Goal: Information Seeking & Learning: Learn about a topic

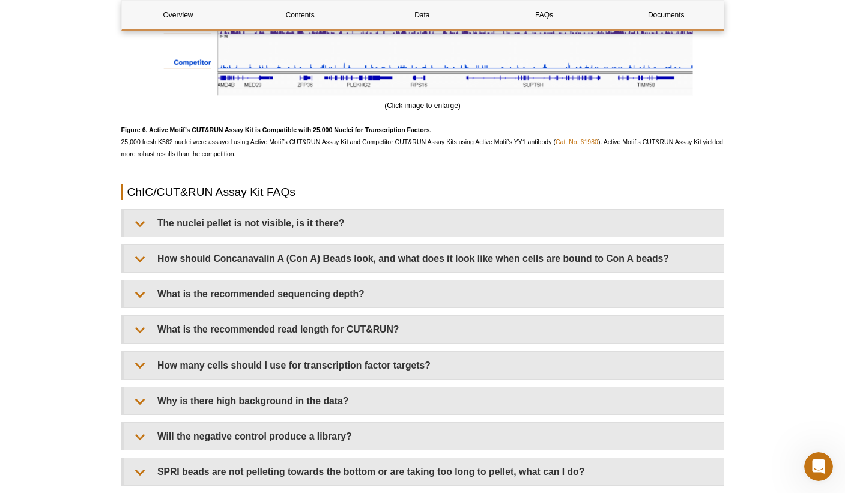
scroll to position [2768, 0]
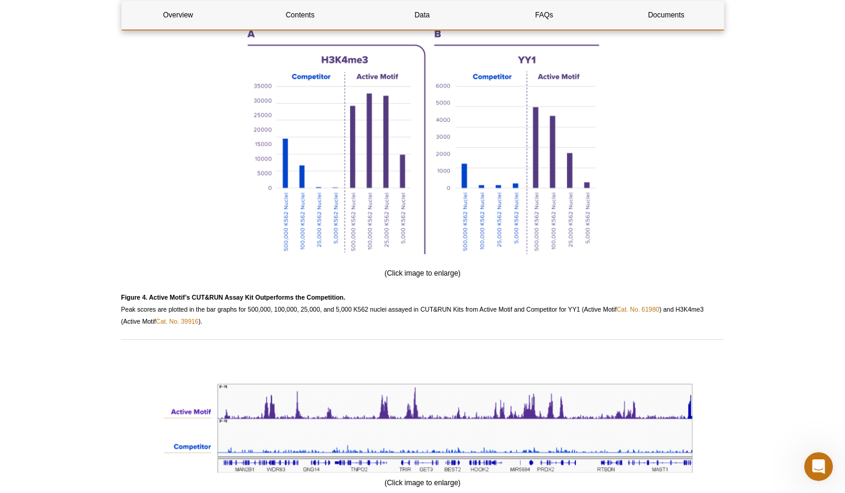
click at [345, 313] on p "Figure 4. Active Motif’s CUT&RUN Assay Kit Outperforms the Competition. Peak sc…" at bounding box center [422, 309] width 603 height 36
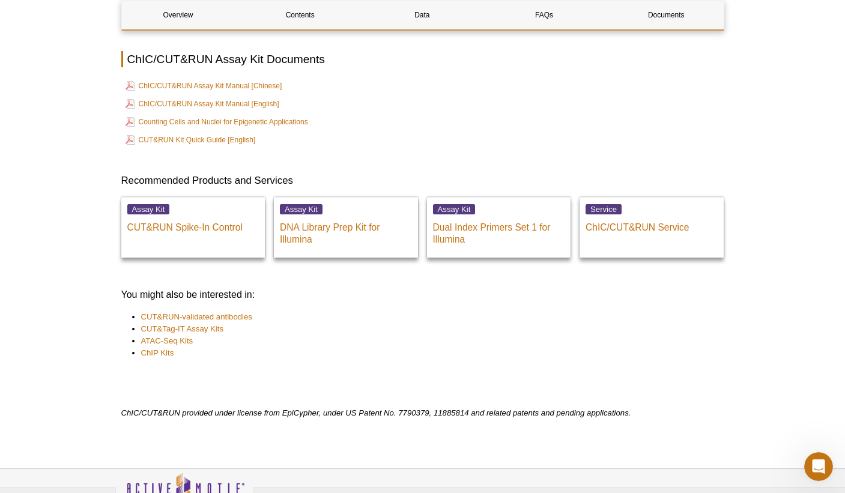
scroll to position [4172, 0]
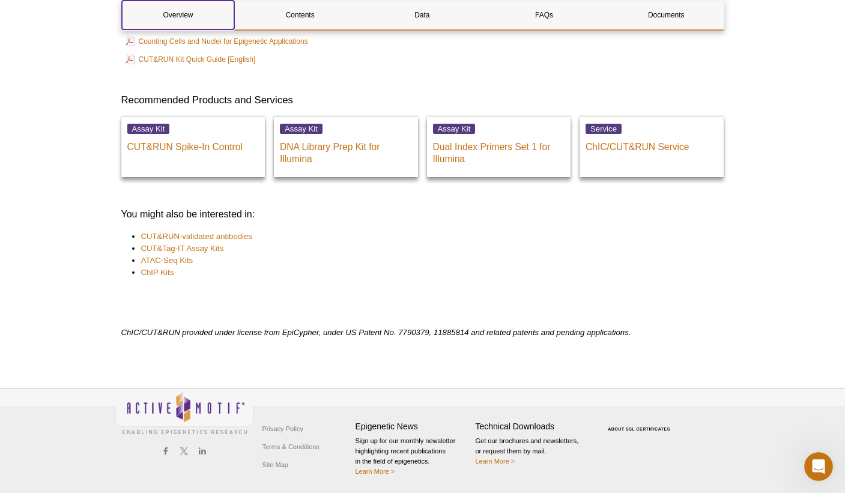
click at [210, 10] on link "Overview" at bounding box center [178, 15] width 113 height 29
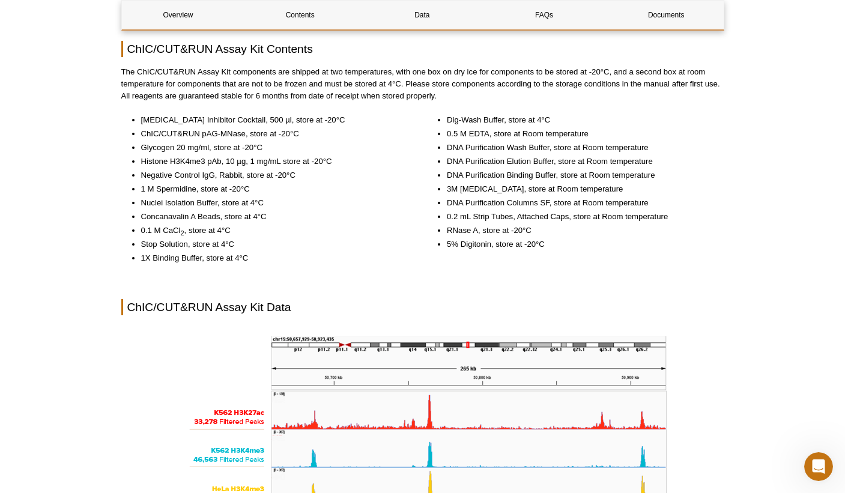
scroll to position [2661, 0]
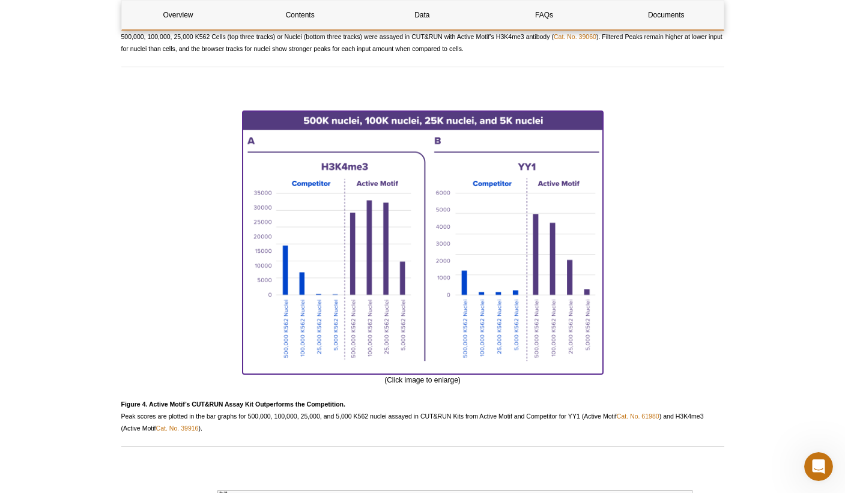
click at [565, 246] on img at bounding box center [422, 240] width 360 height 259
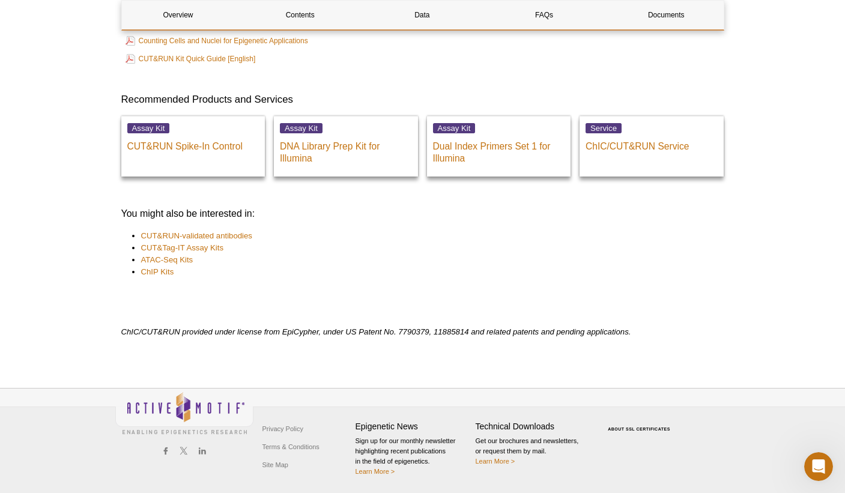
scroll to position [3873, 0]
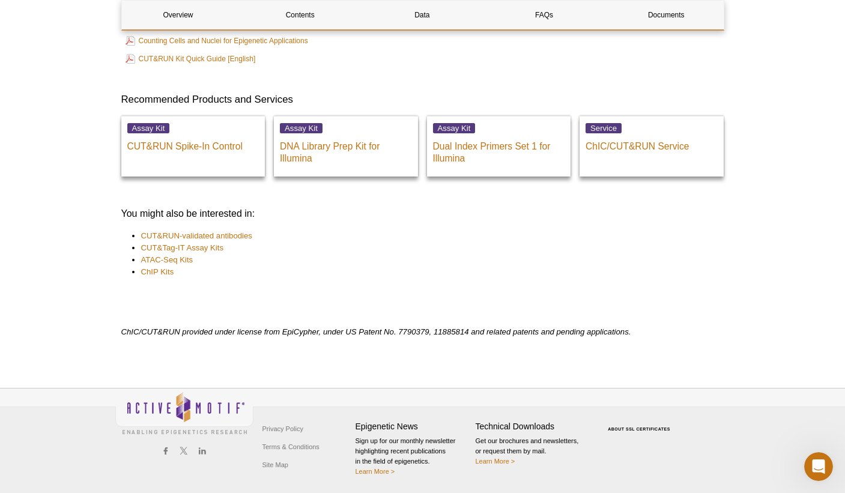
click at [126, 5] on link "Overview" at bounding box center [178, 15] width 113 height 29
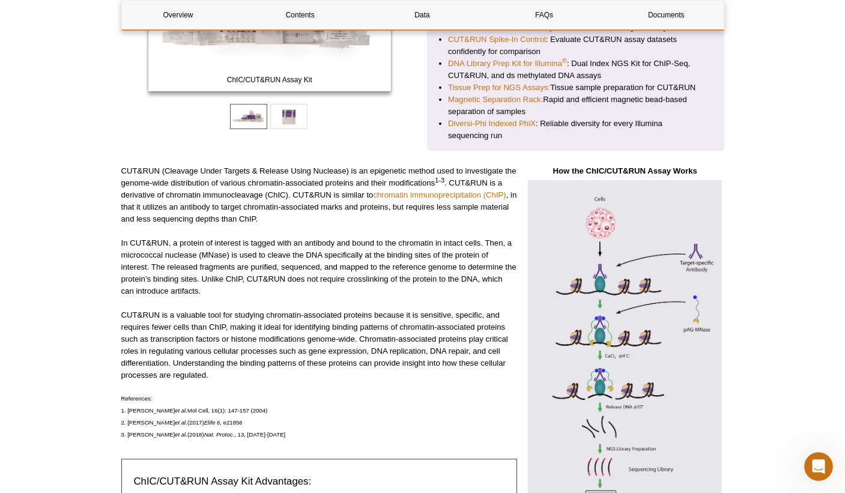
scroll to position [304, 0]
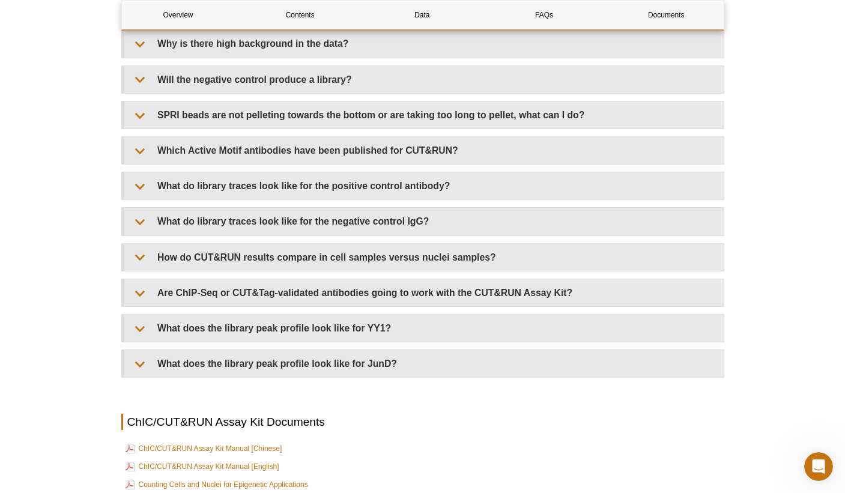
click at [598, 492] on td "CUT&RUN Kit Quick Guide [English]" at bounding box center [422, 502] width 600 height 17
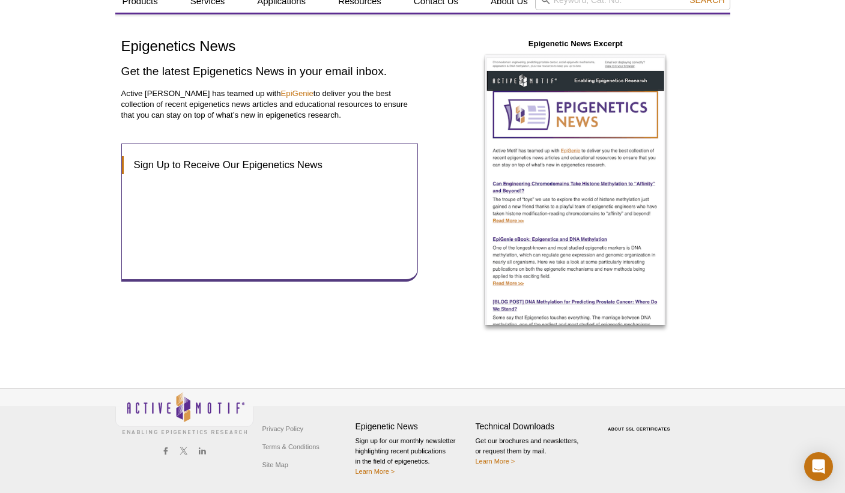
scroll to position [47, 0]
click at [683, 18] on div "Epigenetics News Get the latest Epigenetics News in your email inbox. Active Mo…" at bounding box center [422, 187] width 615 height 346
click at [622, 17] on div "Epigenetics News Get the latest Epigenetics News in your email inbox. Active Mo…" at bounding box center [422, 187] width 615 height 346
click at [249, 391] on img at bounding box center [184, 412] width 138 height 49
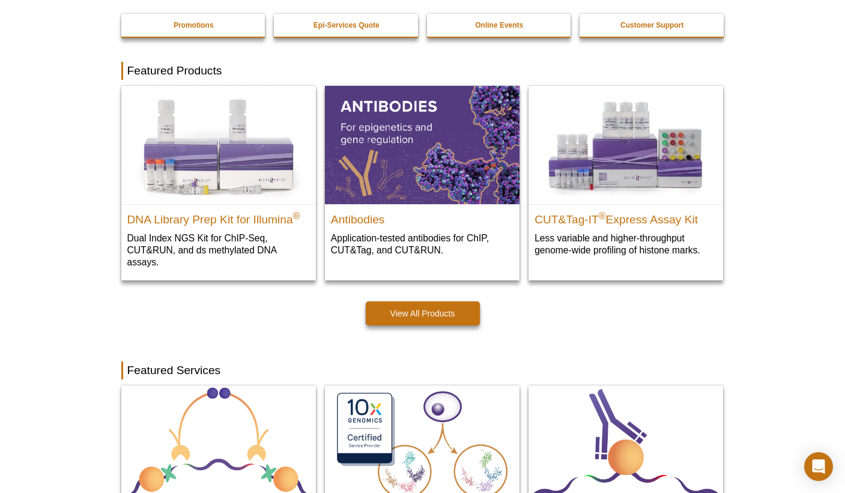
scroll to position [327, 0]
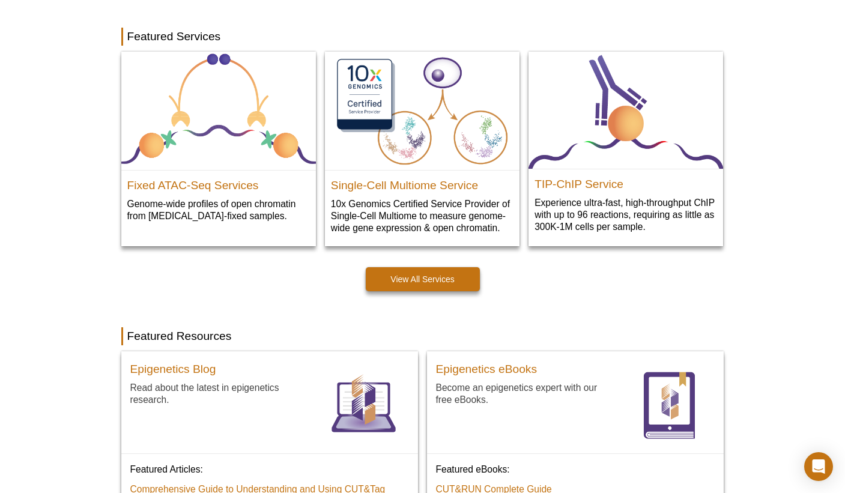
scroll to position [700, 0]
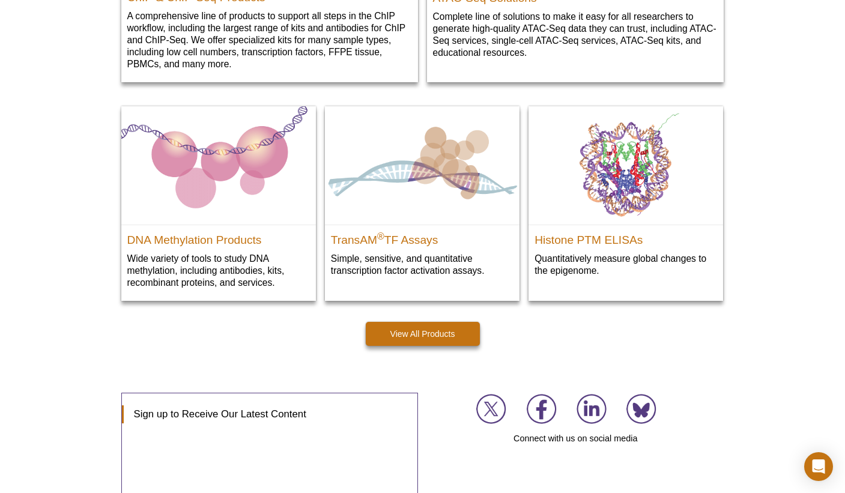
scroll to position [1703, 0]
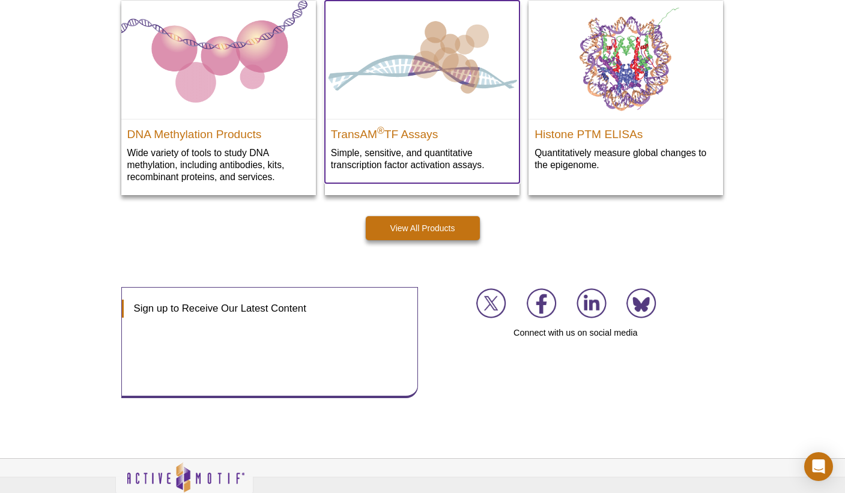
click at [388, 52] on img at bounding box center [422, 60] width 194 height 118
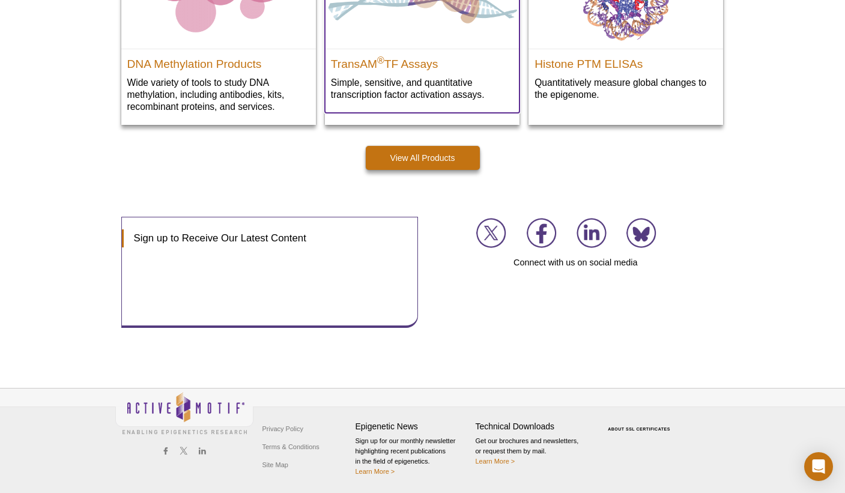
scroll to position [193, 0]
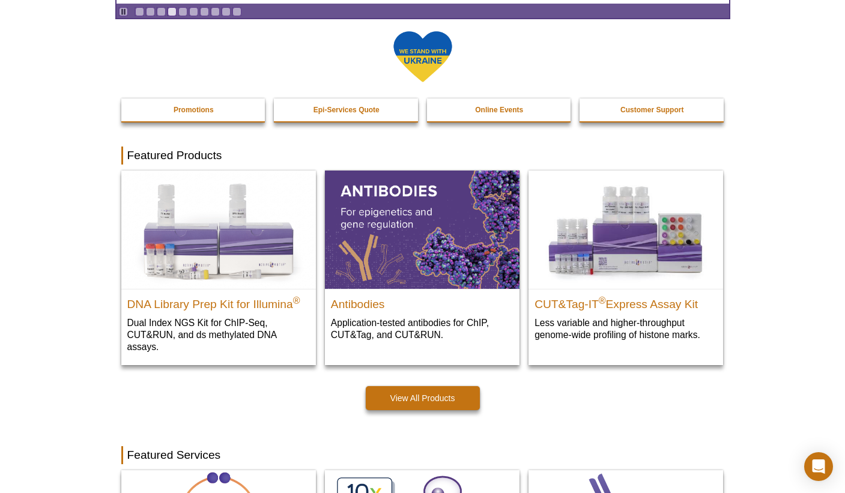
click at [322, 98] on div at bounding box center [422, 64] width 603 height 68
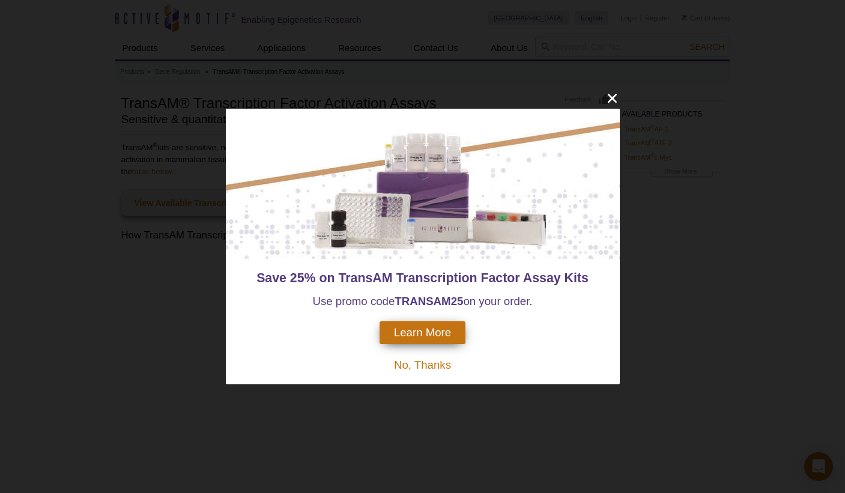
click at [185, 329] on div "Save 25% on TransAM Transcription Factor Assay Kits Use promo code TRANSAM 25 o…" at bounding box center [422, 246] width 845 height 493
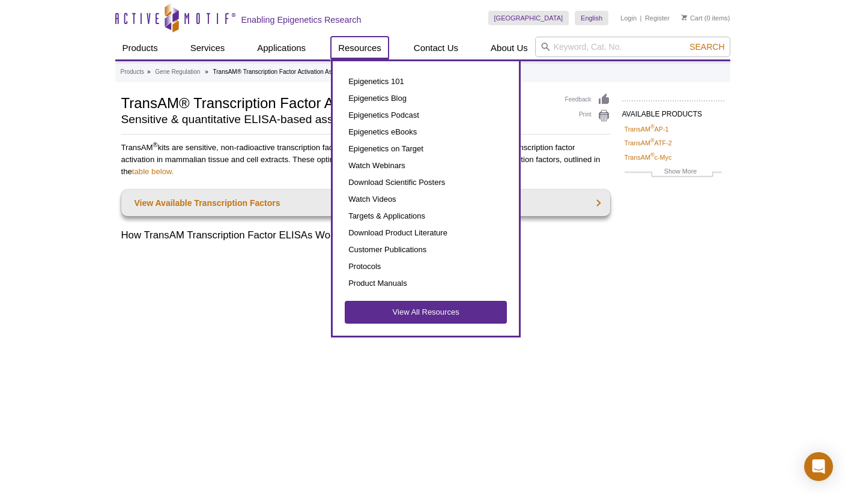
click at [369, 50] on link "Resources" at bounding box center [360, 48] width 58 height 23
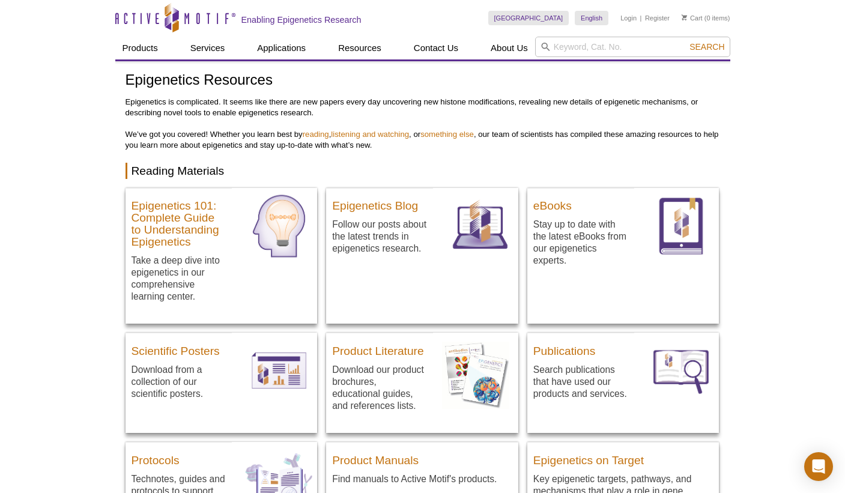
click at [381, 8] on div "Skip to content Active Motif Logo Enabling Epigenetics Research" at bounding box center [301, 17] width 373 height 35
click at [409, 133] on link "listening and watching" at bounding box center [370, 134] width 78 height 9
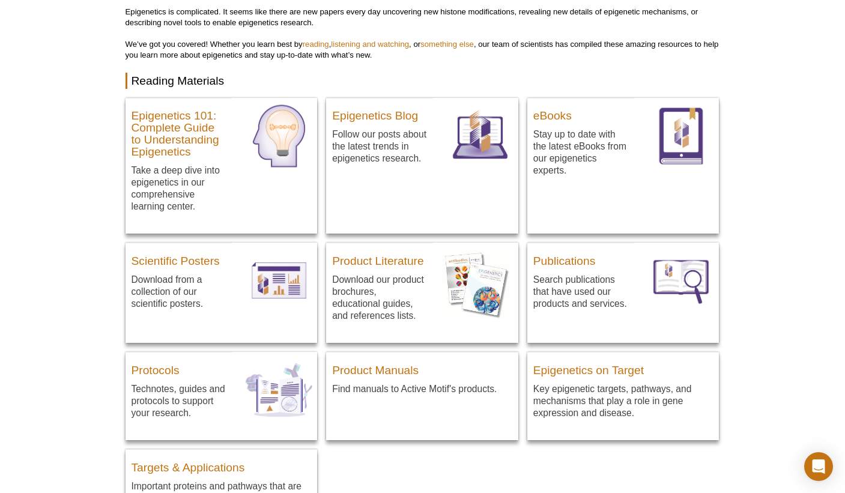
scroll to position [706, 0]
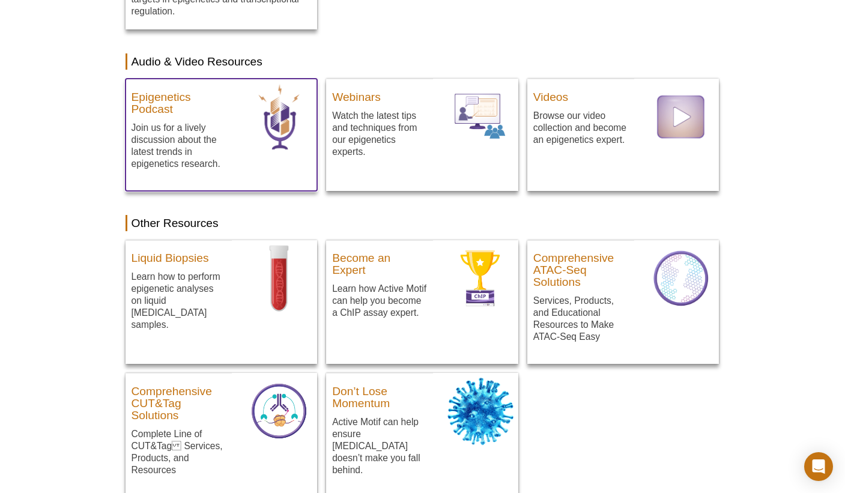
click at [297, 191] on div at bounding box center [279, 135] width 76 height 112
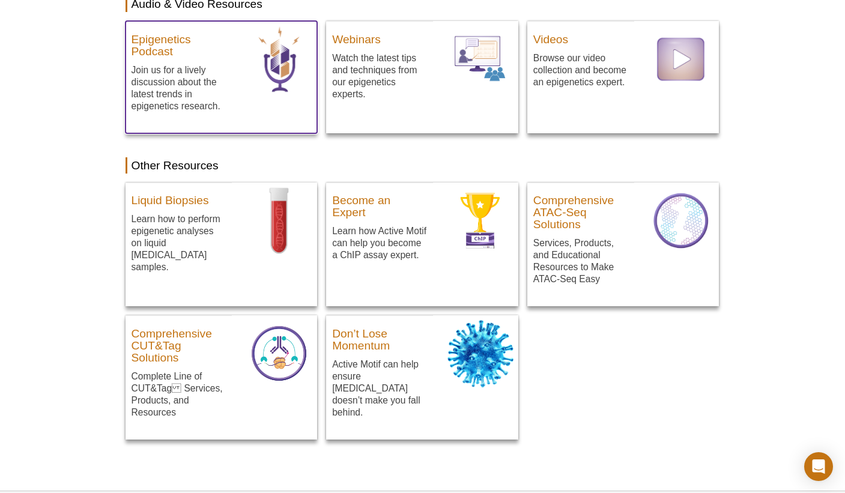
scroll to position [701, 0]
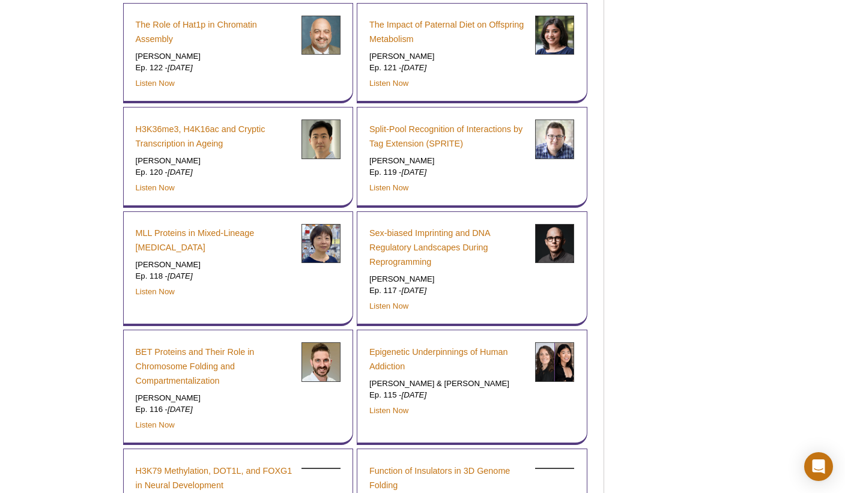
scroll to position [2404, 0]
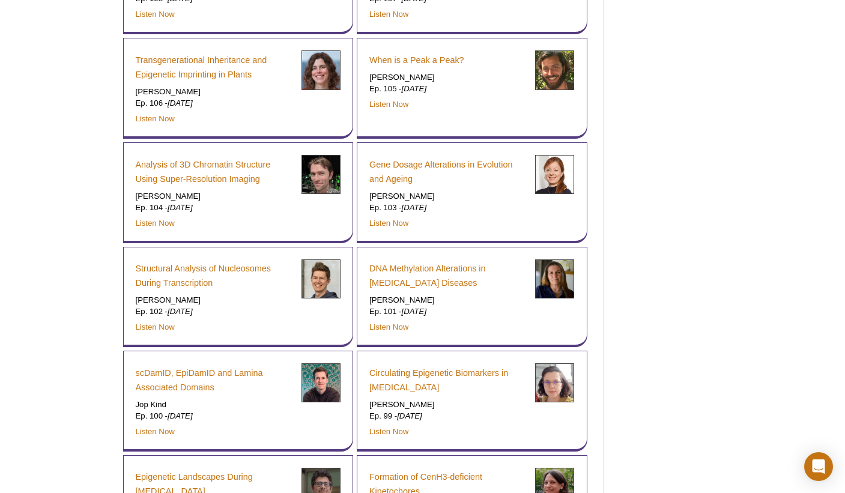
scroll to position [3241, 0]
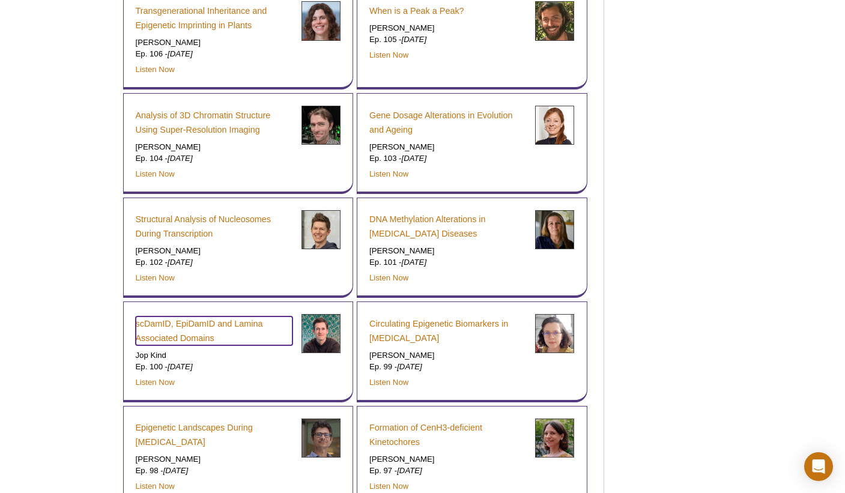
click at [153, 316] on link "scDamID, EpiDamID and Lamina Associated Domains" at bounding box center [214, 330] width 157 height 29
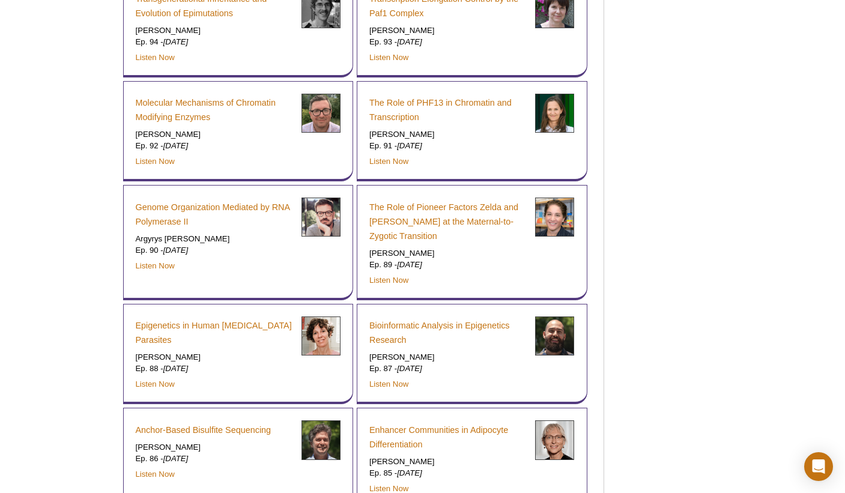
scroll to position [6660, 0]
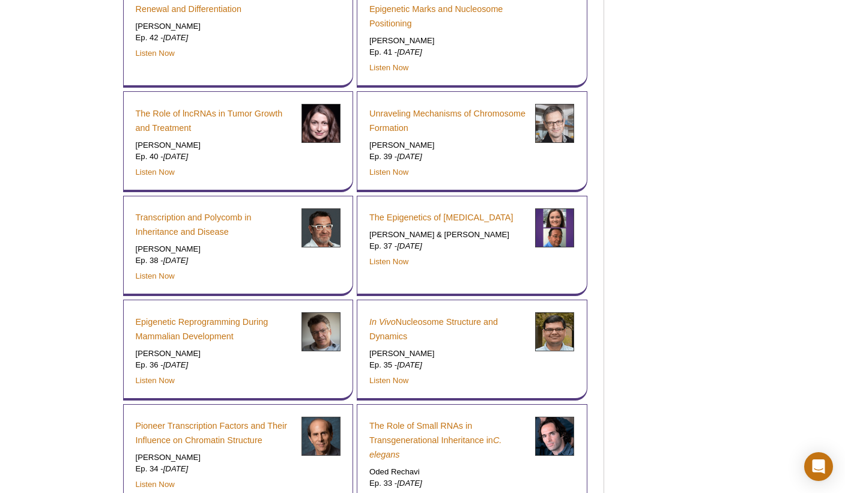
click at [149, 255] on p "Ep. 38 - Dec. 16, 2020" at bounding box center [214, 260] width 157 height 11
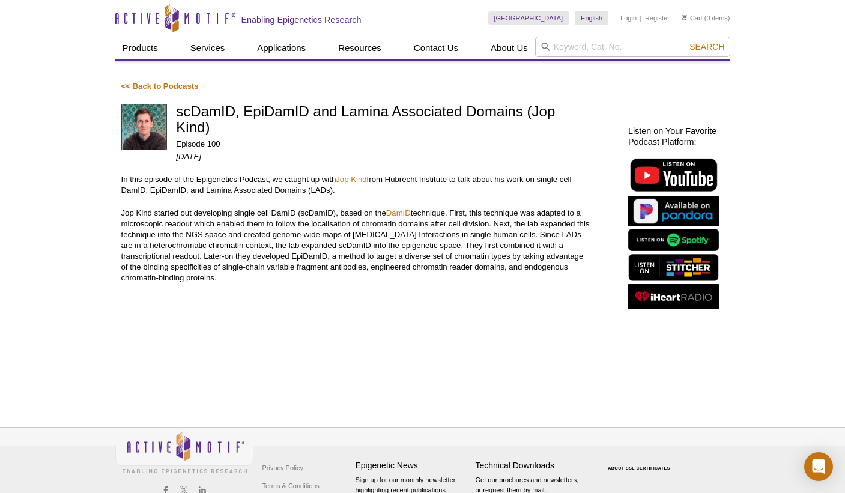
scroll to position [38, 0]
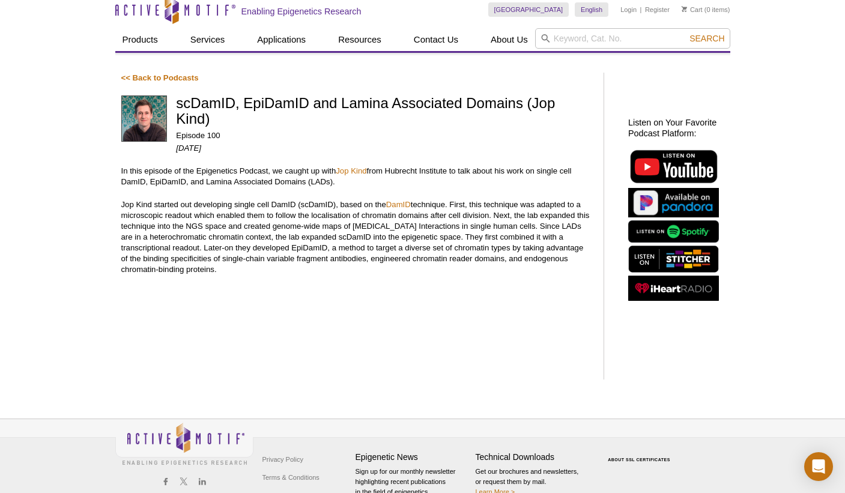
click at [666, 28] on div "Search" at bounding box center [632, 39] width 195 height 23
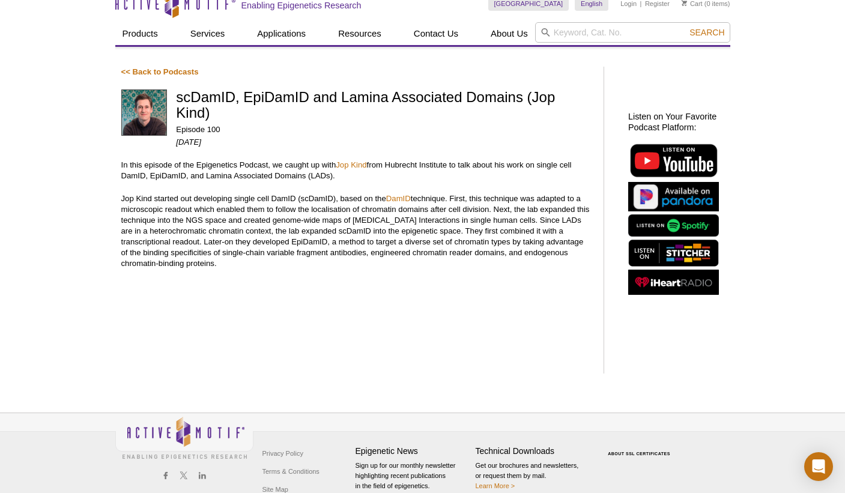
scroll to position [68, 0]
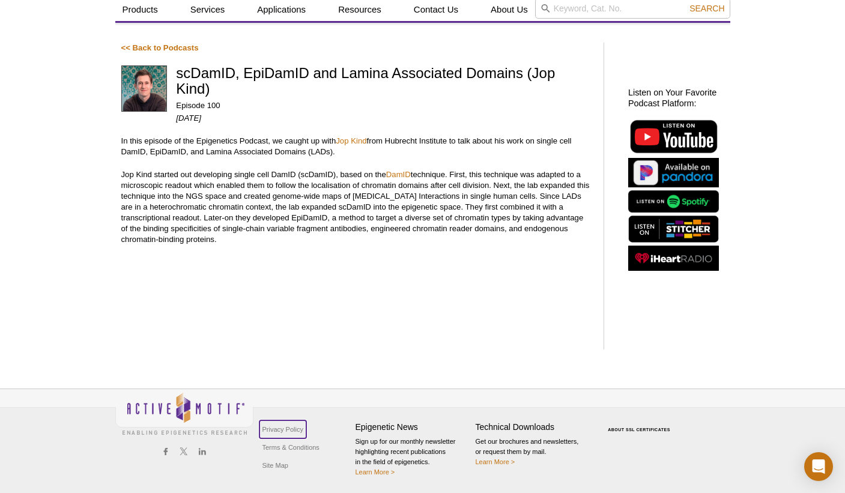
click at [299, 431] on link "Privacy Policy" at bounding box center [282, 429] width 47 height 18
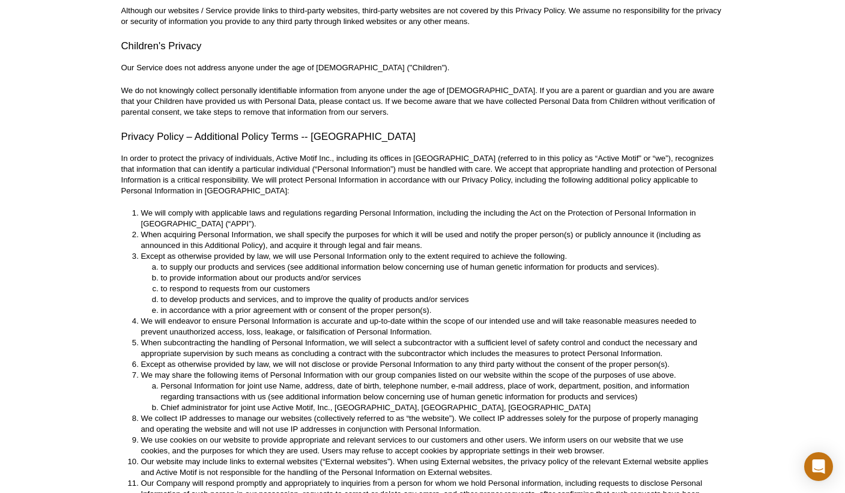
scroll to position [2886, 0]
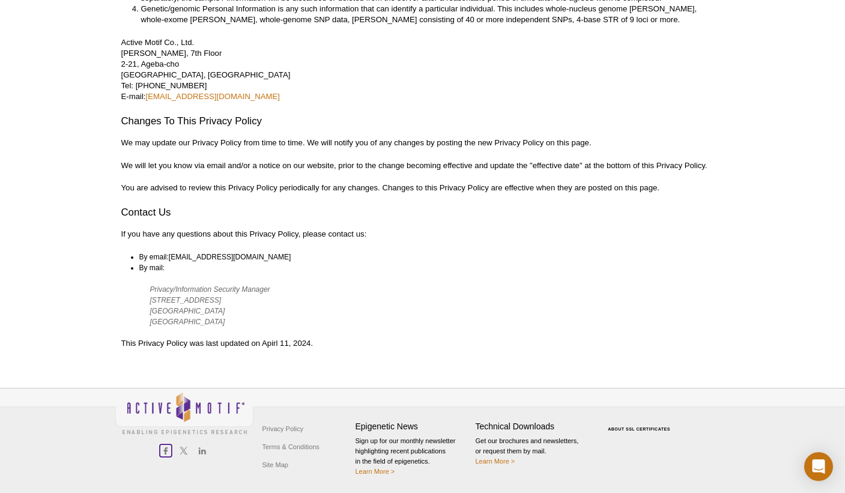
click at [160, 456] on link at bounding box center [166, 450] width 13 height 13
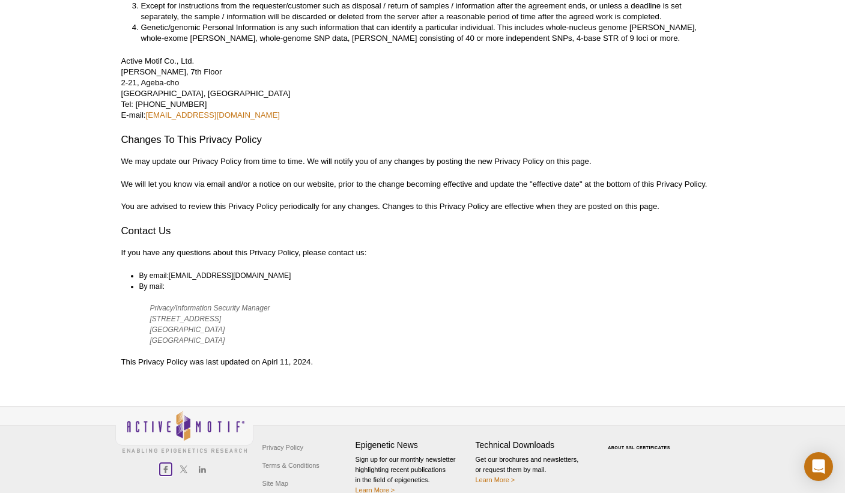
scroll to position [0, 0]
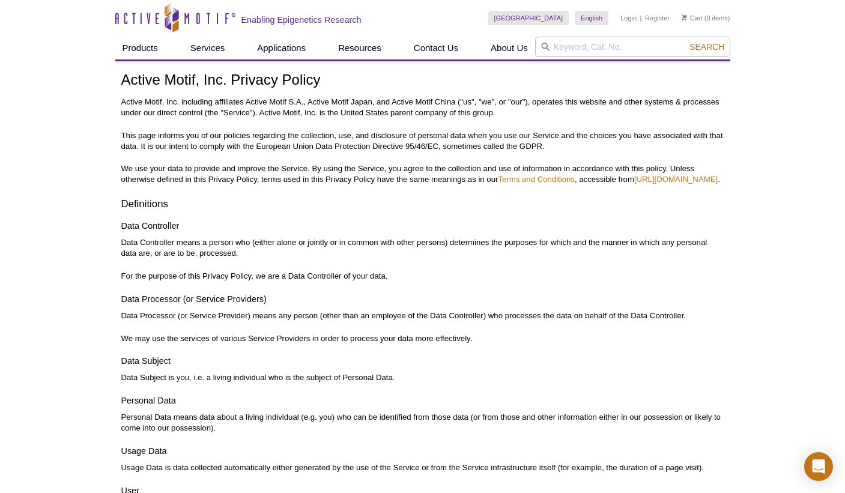
click at [185, 97] on p "Active Motif, Inc. including affiliates Active Motif S.A., Active Motif Japan, …" at bounding box center [422, 108] width 603 height 22
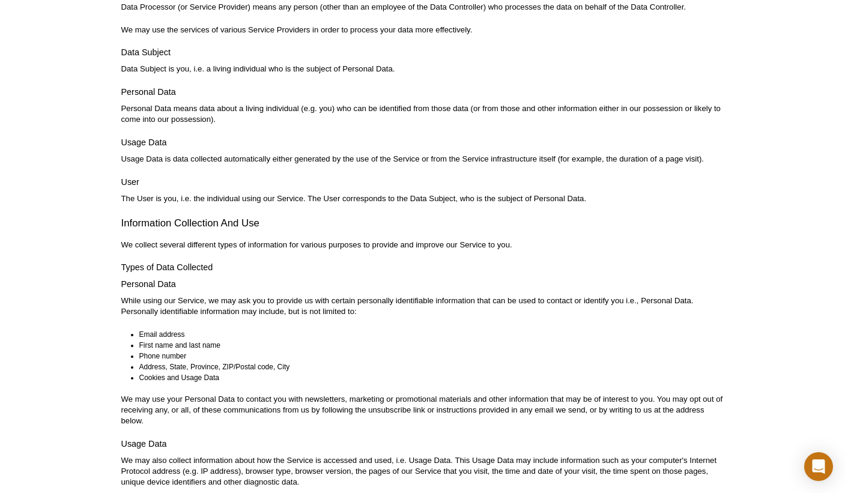
scroll to position [688, 0]
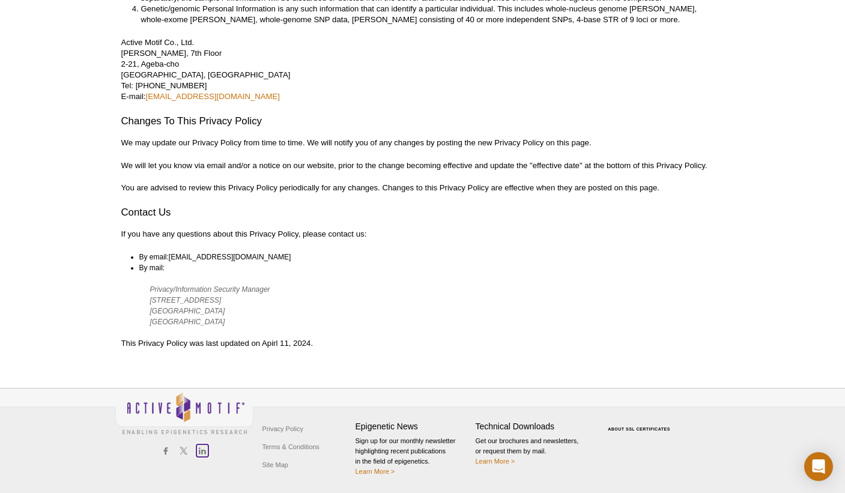
scroll to position [302, 0]
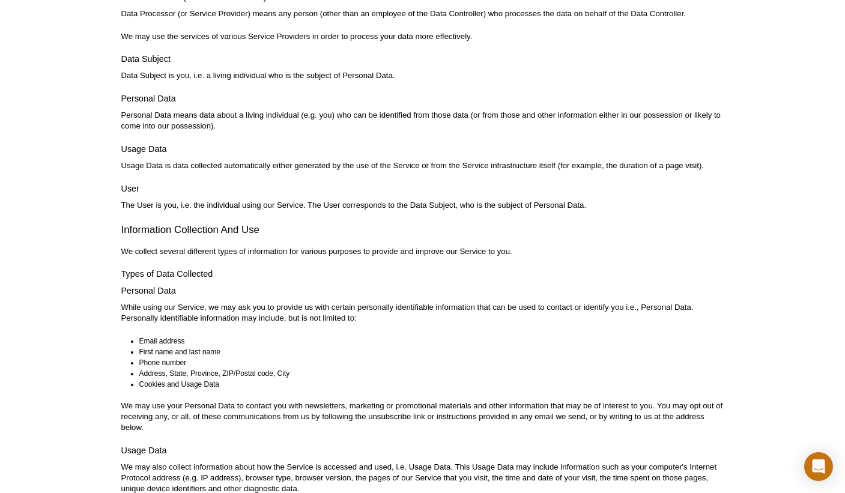
click at [414, 379] on li "Cookies and Usage Data" at bounding box center [426, 384] width 574 height 11
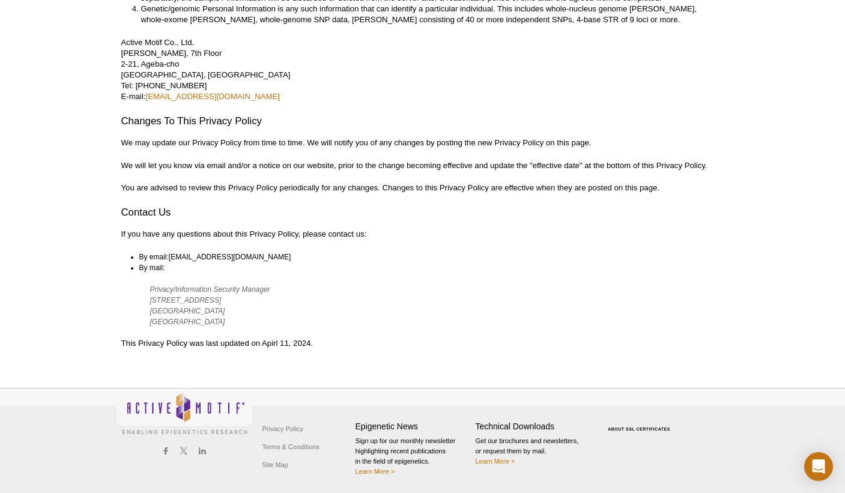
scroll to position [2965, 0]
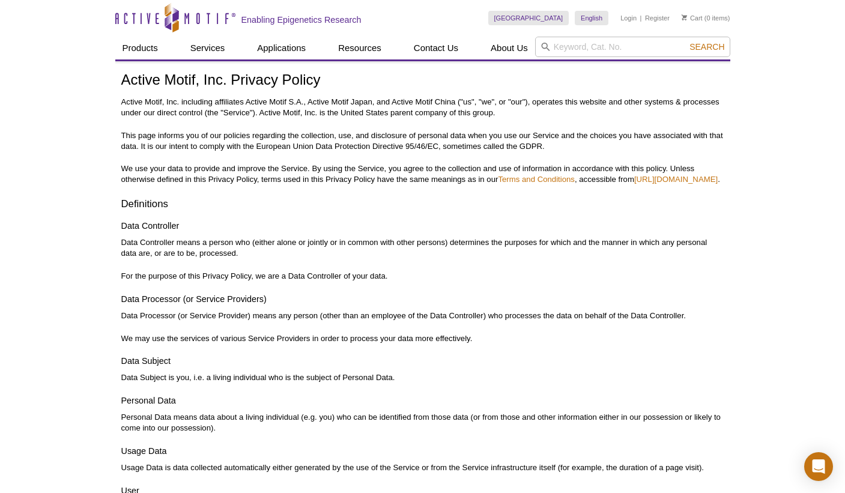
click at [214, 97] on p "Active Motif, Inc. including affiliates Active Motif S.A., Active Motif Japan, …" at bounding box center [422, 108] width 603 height 22
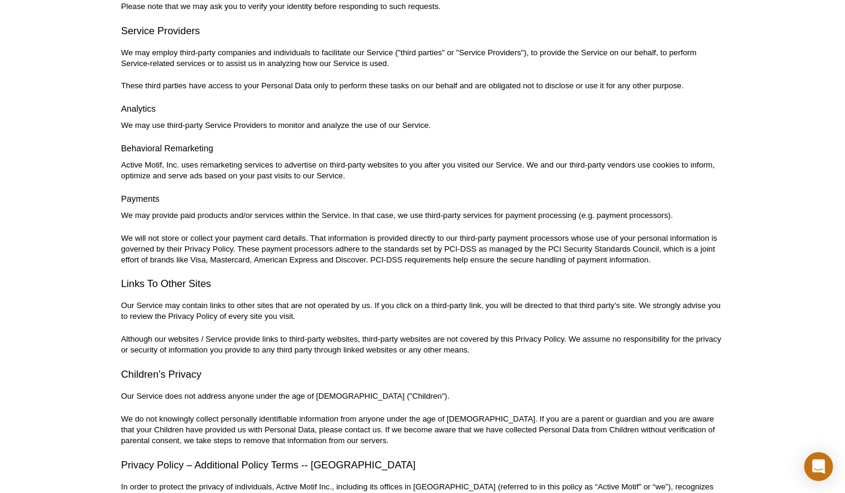
scroll to position [2097, 0]
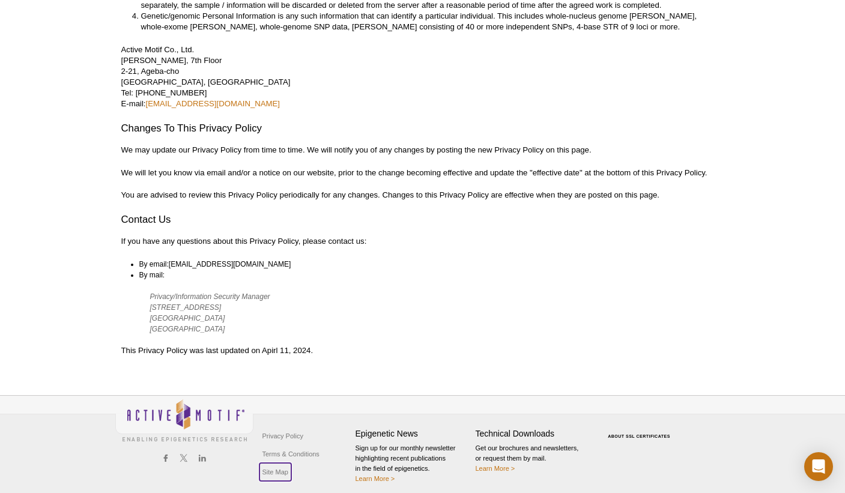
scroll to position [3013, 0]
